Goal: Task Accomplishment & Management: Use online tool/utility

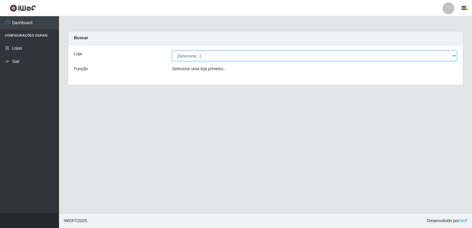
click at [193, 53] on select "[Selecione...] Hiper Queiroz - [GEOGRAPHIC_DATA] [GEOGRAPHIC_DATA] [GEOGRAPHIC_…" at bounding box center [314, 56] width 285 height 10
select select "516"
click at [172, 51] on select "[Selecione...] Hiper Queiroz - [GEOGRAPHIC_DATA] [GEOGRAPHIC_DATA] [GEOGRAPHIC_…" at bounding box center [314, 56] width 285 height 10
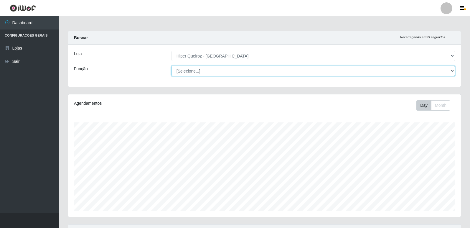
click at [197, 72] on select "[Selecione...] ASG ASG + ASG ++ Embalador Embalador + Embalador ++ Repositor Re…" at bounding box center [314, 71] width 284 height 10
select select "1"
click at [172, 66] on select "[Selecione...] ASG ASG + ASG ++ Embalador Embalador + Embalador ++ Repositor Re…" at bounding box center [314, 71] width 284 height 10
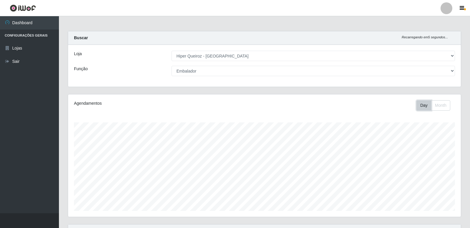
click at [421, 109] on button "Day" at bounding box center [424, 105] width 15 height 10
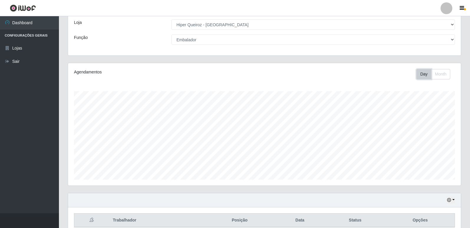
scroll to position [59, 0]
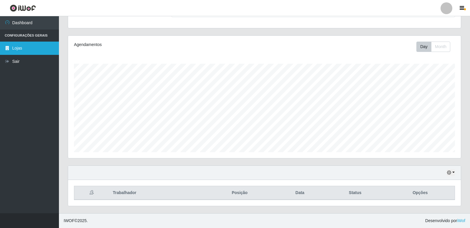
click at [15, 42] on link "Lojas" at bounding box center [29, 48] width 59 height 13
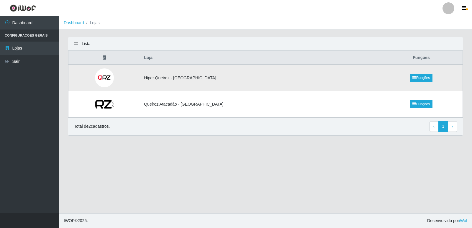
click at [192, 80] on td "Hiper Queiroz - [GEOGRAPHIC_DATA]" at bounding box center [260, 78] width 240 height 27
click at [419, 78] on link "Funções" at bounding box center [421, 78] width 23 height 8
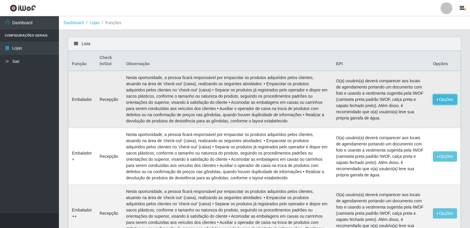
click at [443, 98] on button "Opções" at bounding box center [445, 99] width 24 height 10
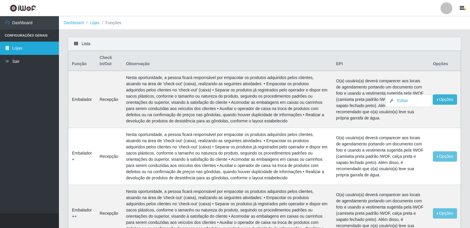
click at [22, 48] on link "Lojas" at bounding box center [29, 48] width 59 height 13
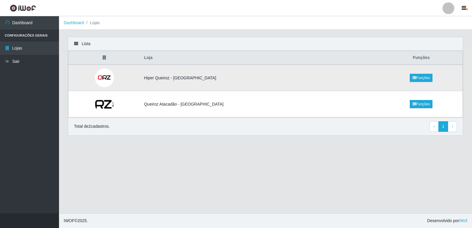
click at [112, 75] on img at bounding box center [104, 77] width 21 height 19
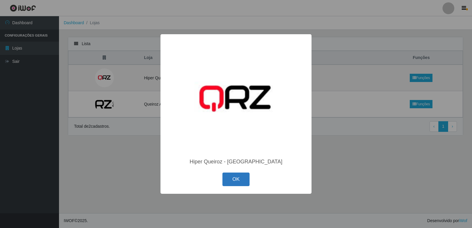
click at [244, 178] on button "OK" at bounding box center [235, 180] width 27 height 14
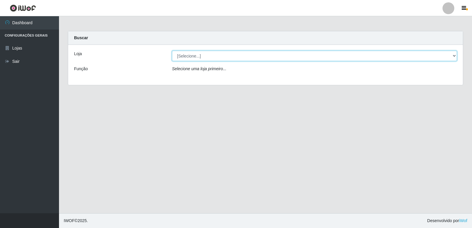
click at [203, 58] on select "[Selecione...] Hiper Queiroz - [GEOGRAPHIC_DATA] [GEOGRAPHIC_DATA] [GEOGRAPHIC_…" at bounding box center [314, 56] width 285 height 10
select select "516"
click at [172, 51] on select "[Selecione...] Hiper Queiroz - [GEOGRAPHIC_DATA] [GEOGRAPHIC_DATA] [GEOGRAPHIC_…" at bounding box center [314, 56] width 285 height 10
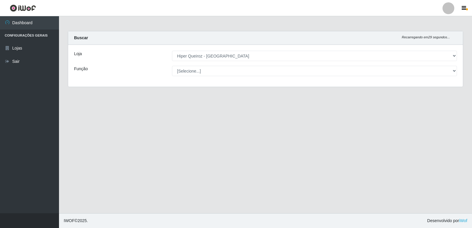
click at [200, 69] on select "[Selecione...] ASG ASG + ASG ++ Embalador Embalador + Embalador ++ Repositor Re…" at bounding box center [314, 71] width 285 height 10
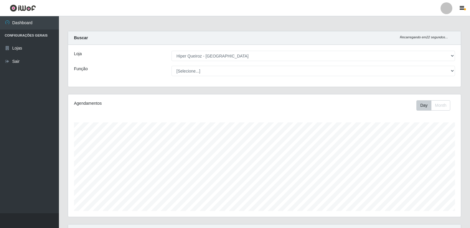
click at [220, 70] on select "[Selecione...] ASG ASG + ASG ++ Embalador Embalador + Embalador ++ Repositor Re…" at bounding box center [314, 71] width 284 height 10
click at [242, 74] on select "[Selecione...] ASG ASG + ASG ++ Embalador Embalador + Embalador ++ Repositor Re…" at bounding box center [314, 71] width 284 height 10
click at [424, 107] on button "Day" at bounding box center [424, 105] width 15 height 10
click at [438, 103] on button "Month" at bounding box center [441, 105] width 19 height 10
click at [427, 105] on button "Day" at bounding box center [424, 105] width 15 height 10
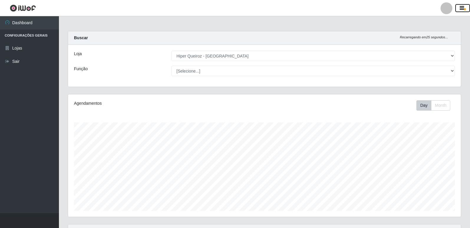
click at [461, 9] on icon "button" at bounding box center [462, 8] width 4 height 5
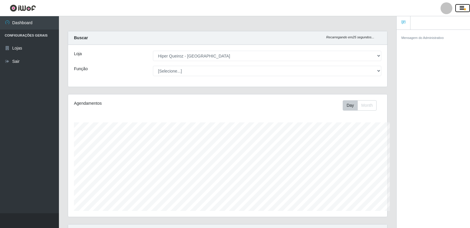
scroll to position [294850, 294653]
click at [461, 9] on icon "button" at bounding box center [462, 8] width 4 height 5
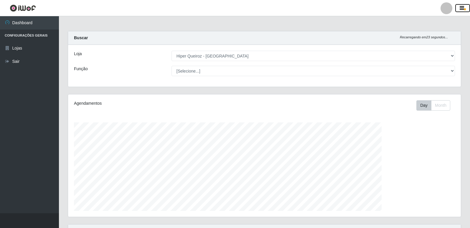
scroll to position [122, 393]
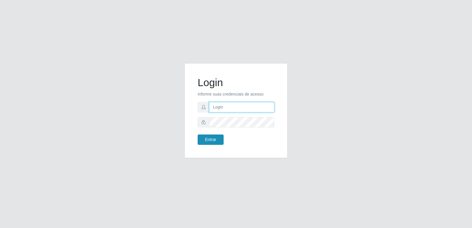
type input "[PERSON_NAME][EMAIL_ADDRESS][DOMAIN_NAME]"
click at [208, 141] on button "Entrar" at bounding box center [211, 140] width 26 height 10
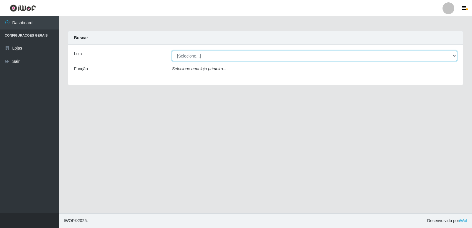
click at [200, 54] on select "[Selecione...] Hiper Queiroz - [GEOGRAPHIC_DATA] [GEOGRAPHIC_DATA] [GEOGRAPHIC_…" at bounding box center [314, 56] width 285 height 10
select select "516"
click at [172, 51] on select "[Selecione...] Hiper Queiroz - [GEOGRAPHIC_DATA] [GEOGRAPHIC_DATA] [GEOGRAPHIC_…" at bounding box center [314, 56] width 285 height 10
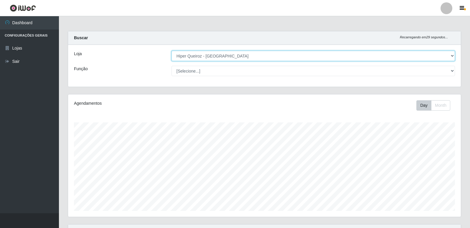
scroll to position [122, 393]
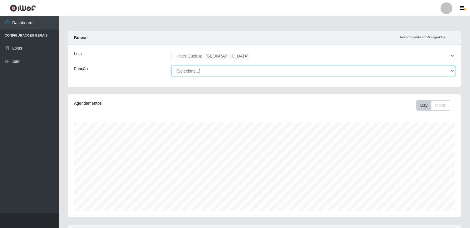
drag, startPoint x: 191, startPoint y: 77, endPoint x: 197, endPoint y: 73, distance: 7.4
click at [197, 73] on select "[Selecione...] ASG ASG + ASG ++ Embalador Embalador + Embalador ++ Repositor Re…" at bounding box center [314, 71] width 284 height 10
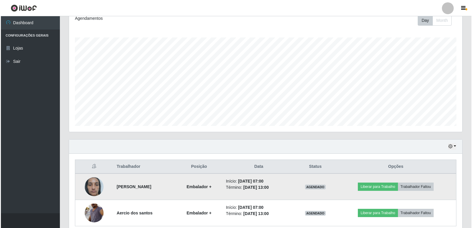
scroll to position [111, 0]
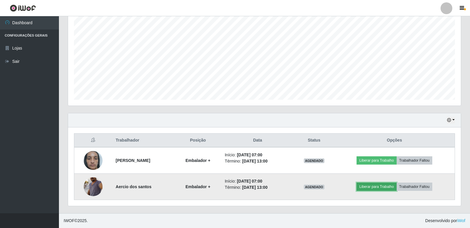
click at [388, 188] on button "Liberar para Trabalho" at bounding box center [377, 187] width 40 height 8
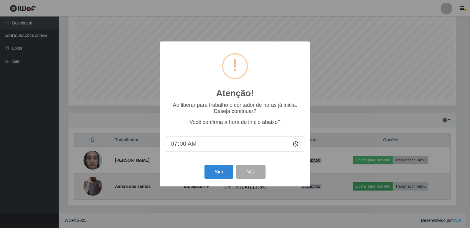
scroll to position [122, 390]
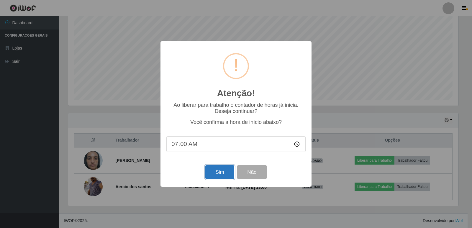
click at [221, 178] on button "Sim" at bounding box center [219, 172] width 29 height 14
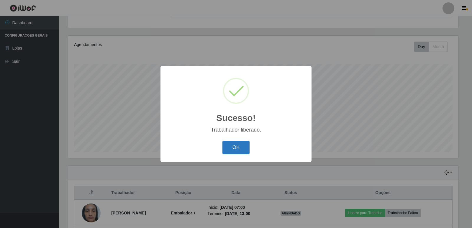
click at [240, 148] on button "OK" at bounding box center [235, 148] width 27 height 14
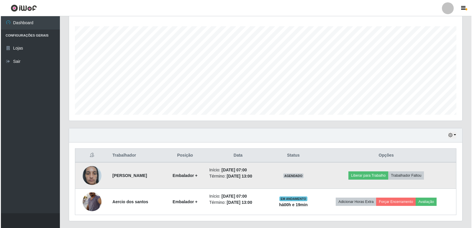
scroll to position [111, 0]
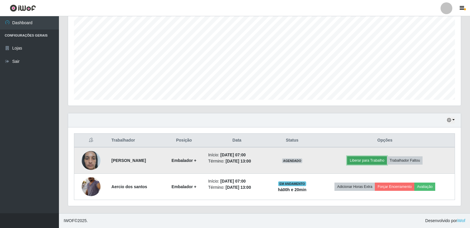
click at [373, 162] on button "Liberar para Trabalho" at bounding box center [367, 160] width 40 height 8
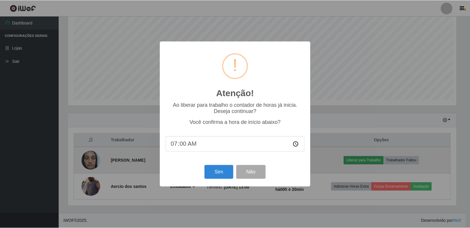
scroll to position [122, 390]
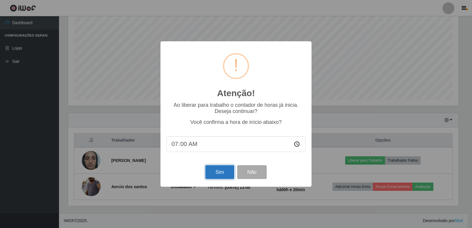
click at [229, 171] on button "Sim" at bounding box center [219, 172] width 29 height 14
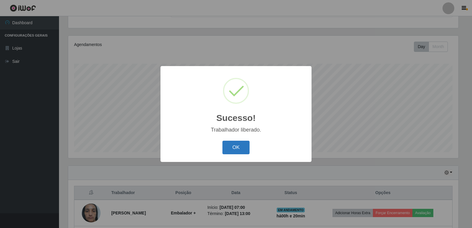
click at [238, 153] on button "OK" at bounding box center [235, 148] width 27 height 14
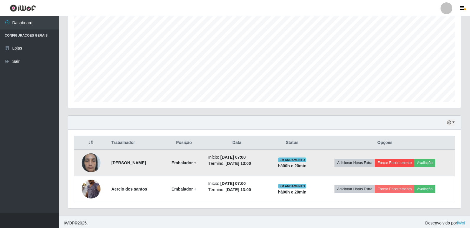
scroll to position [111, 0]
